Goal: Communication & Community: Answer question/provide support

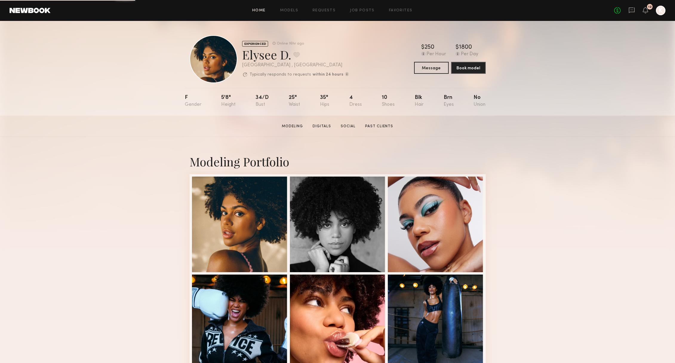
click at [263, 9] on link "Home" at bounding box center [258, 11] width 13 height 4
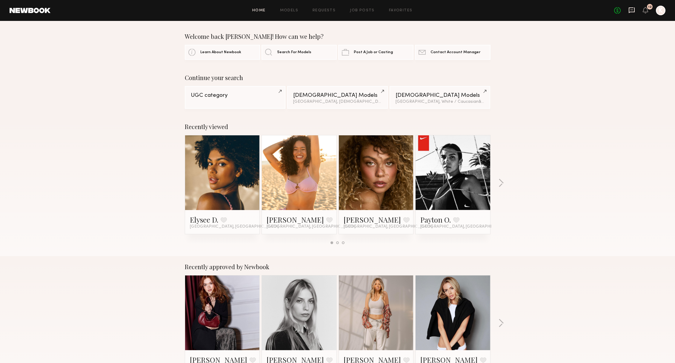
click at [632, 11] on icon at bounding box center [631, 10] width 7 height 7
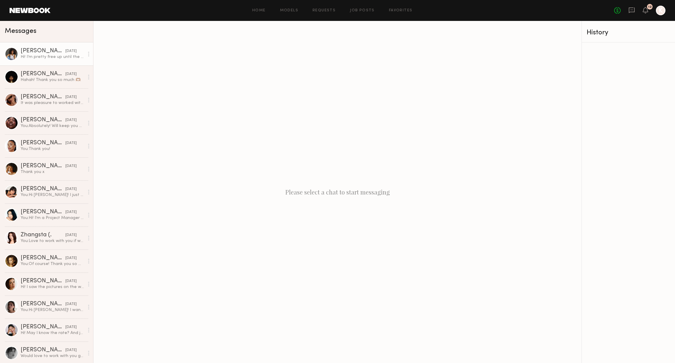
click at [44, 60] on link "[PERSON_NAME] [DATE] Hi! I’m pretty free up until the 14th-19th. I’ll be headin…" at bounding box center [46, 53] width 93 height 23
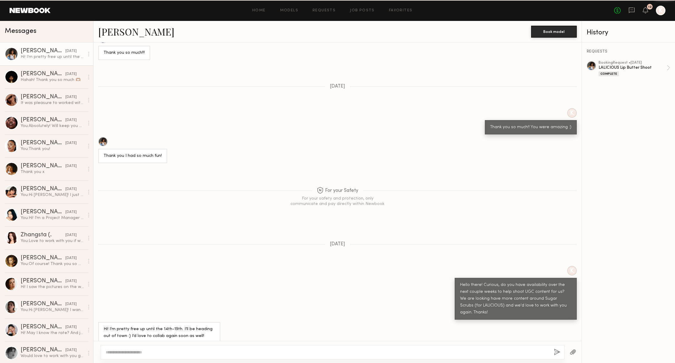
scroll to position [255, 0]
